Goal: Information Seeking & Learning: Find specific fact

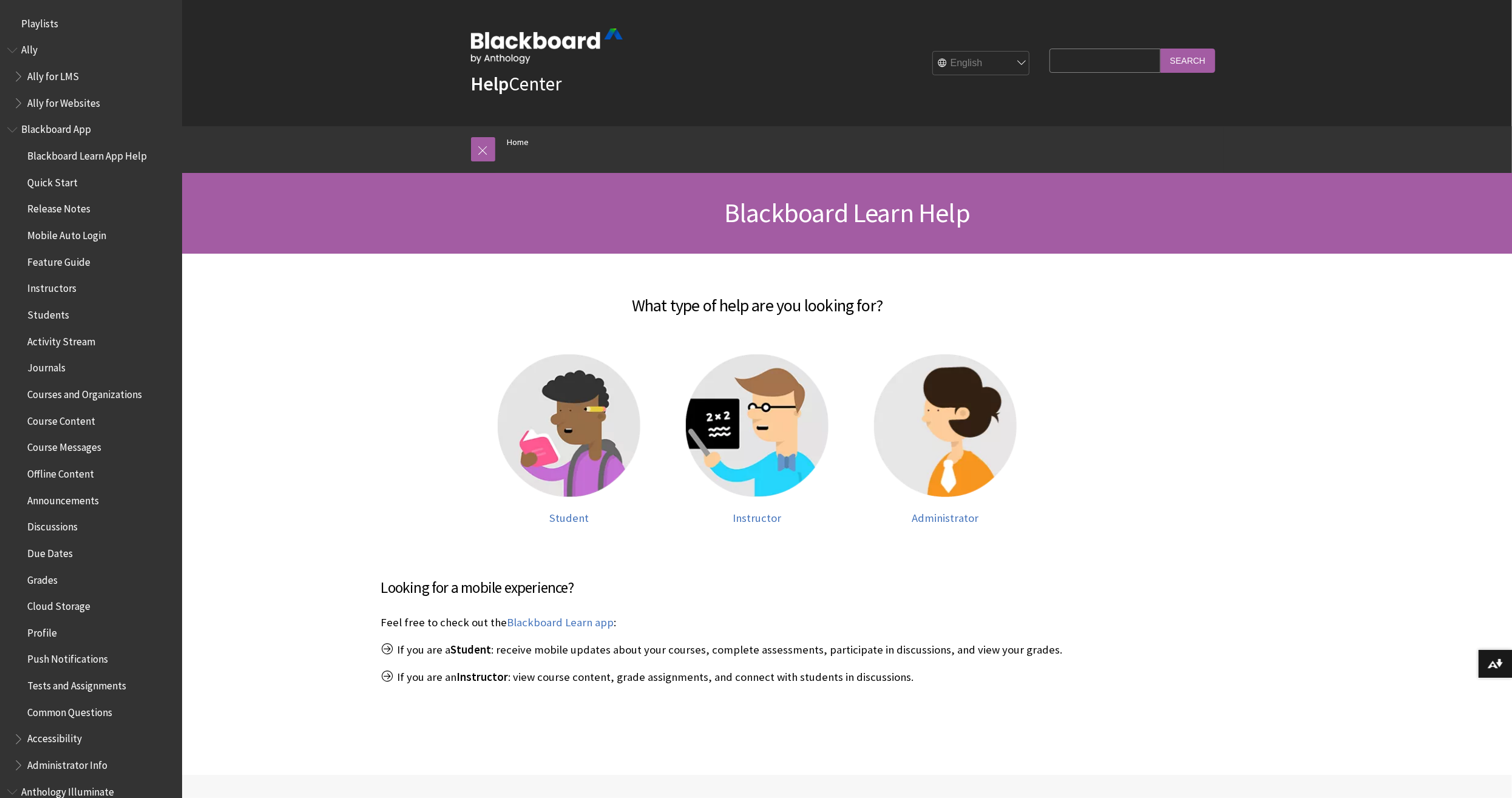
scroll to position [889, 0]
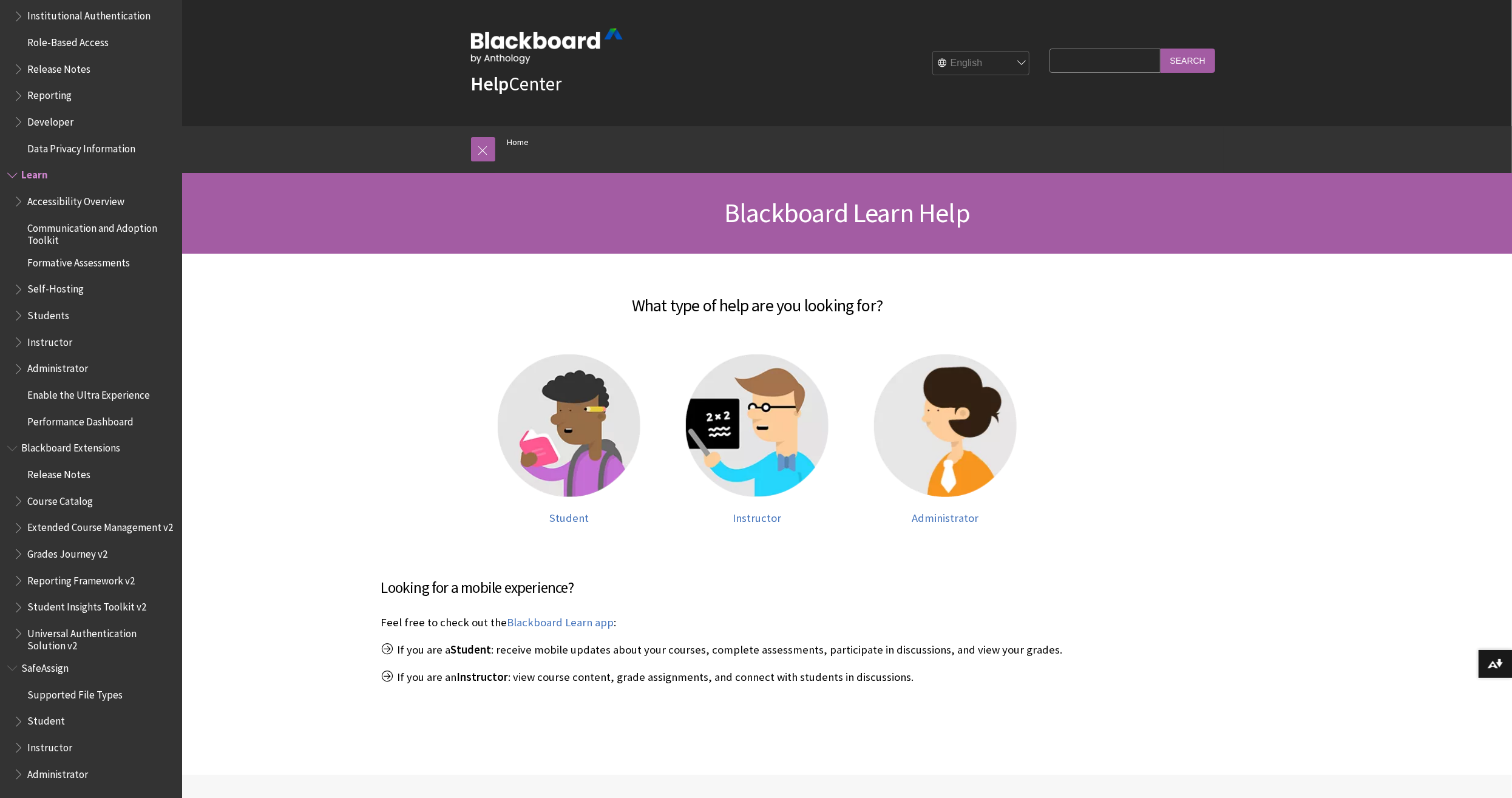
click at [1125, 64] on input "Search Query" at bounding box center [1105, 60] width 110 height 23
type input "survery"
click at [1161, 48] on input "Search" at bounding box center [1188, 60] width 54 height 23
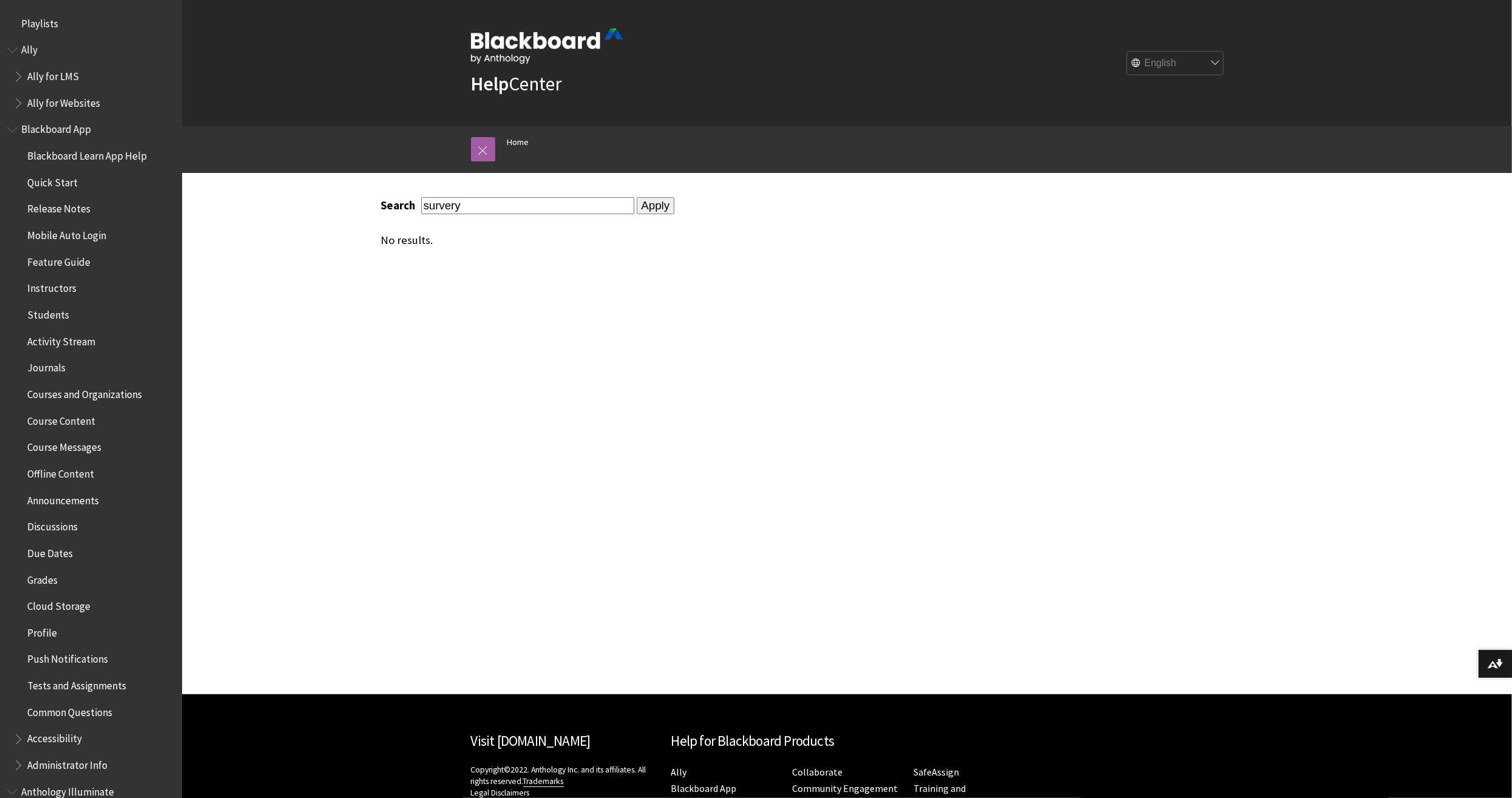
click at [504, 205] on input "survery" at bounding box center [527, 205] width 213 height 16
type input "evaluation"
click at [637, 198] on input "Apply" at bounding box center [656, 206] width 38 height 17
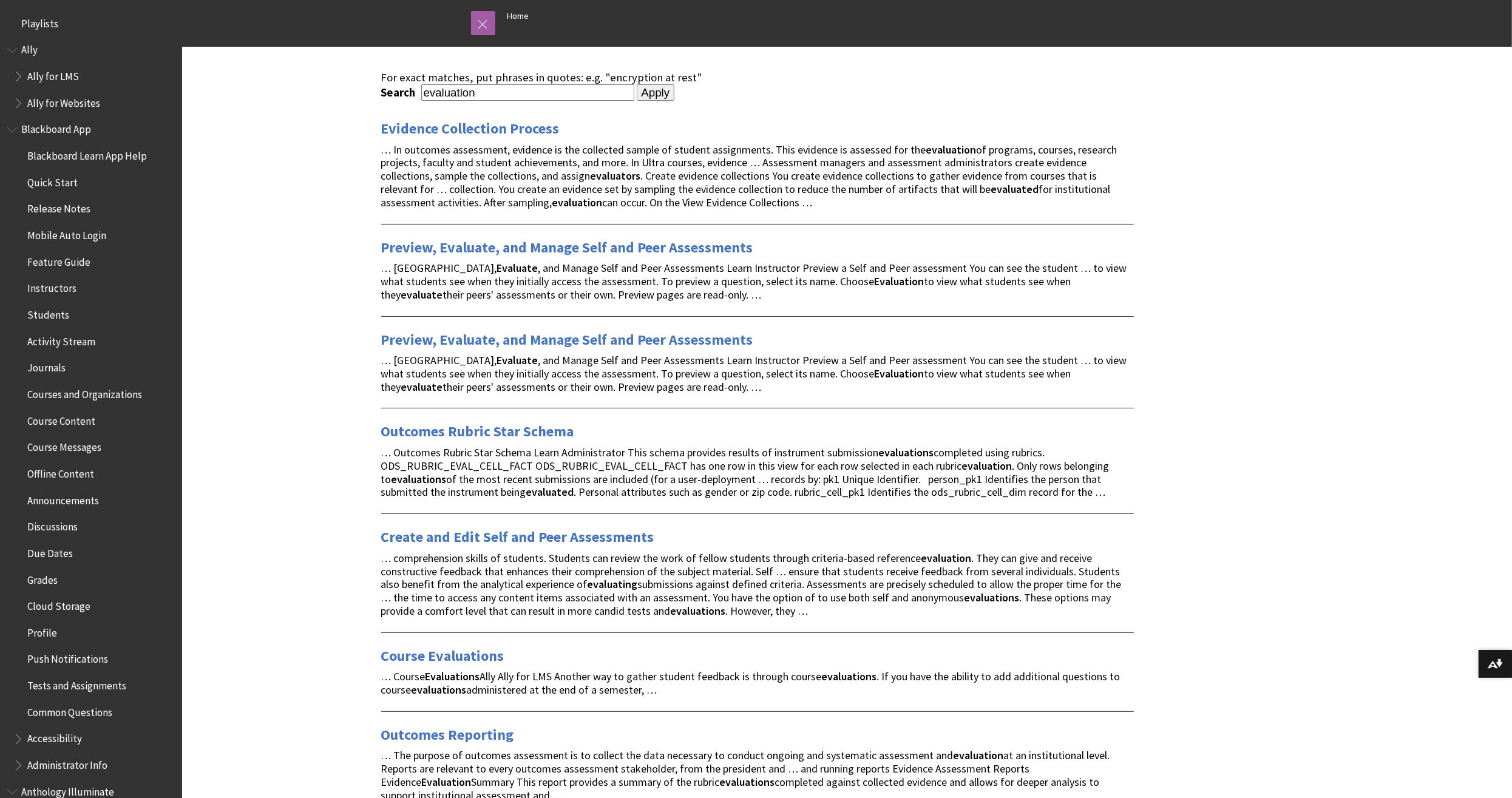
scroll to position [253, 0]
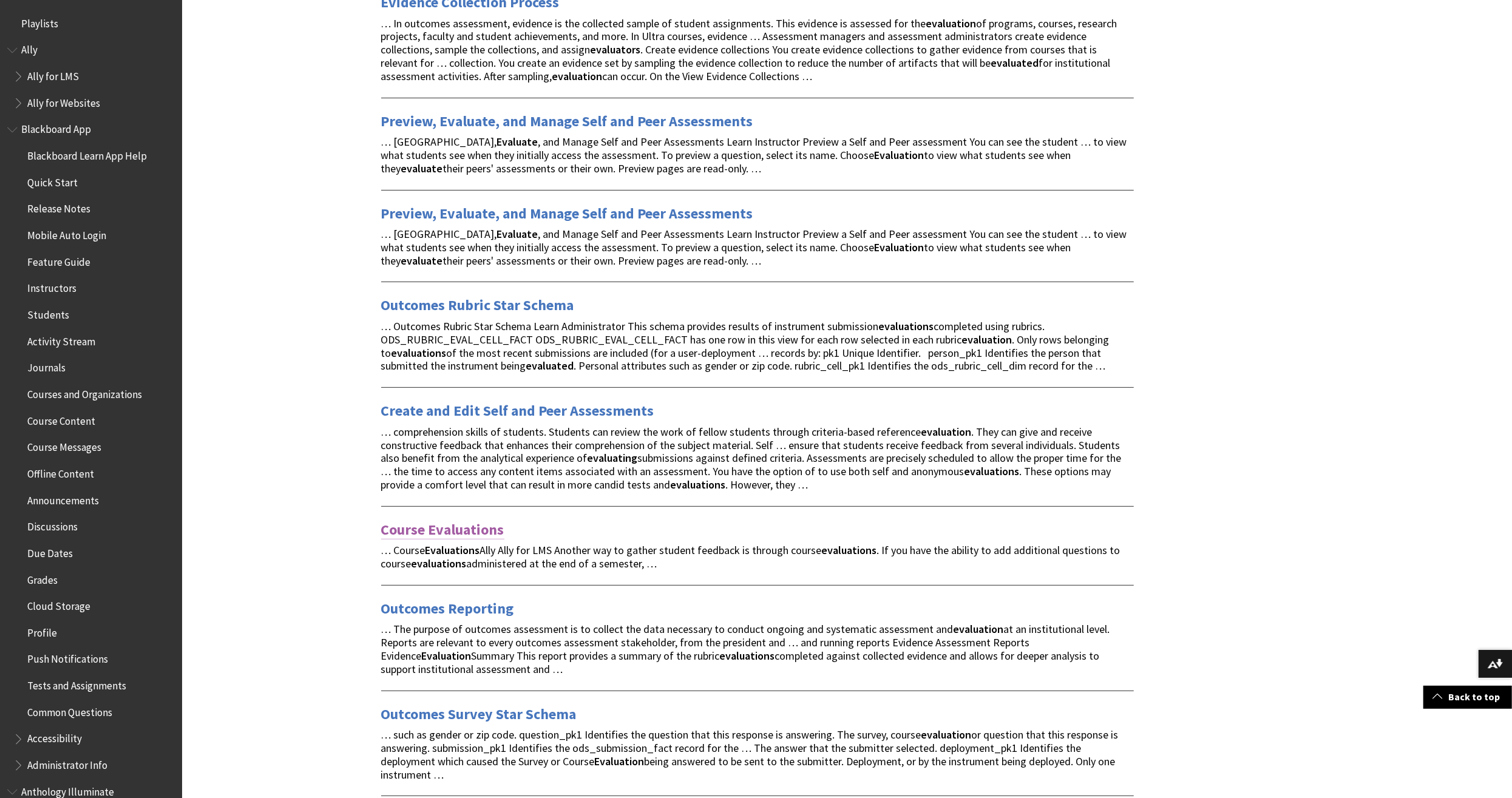
click at [441, 520] on link "Course Evaluations" at bounding box center [443, 530] width 123 height 20
